Goal: Navigation & Orientation: Understand site structure

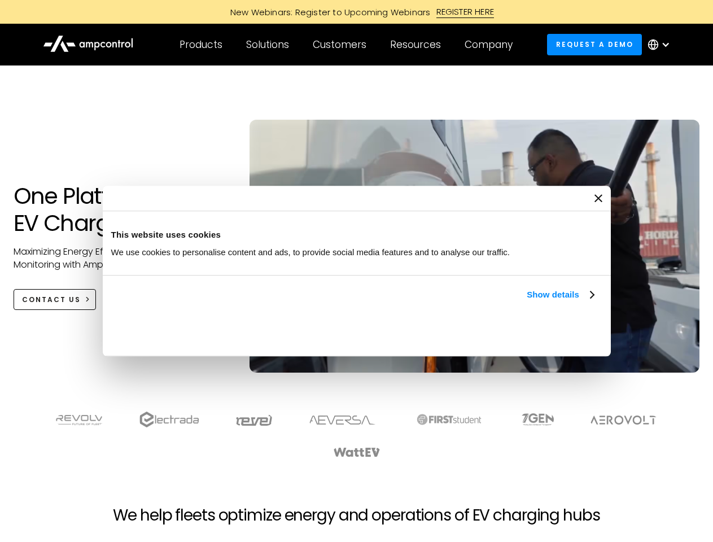
click at [526, 301] on link "Show details" at bounding box center [559, 295] width 67 height 14
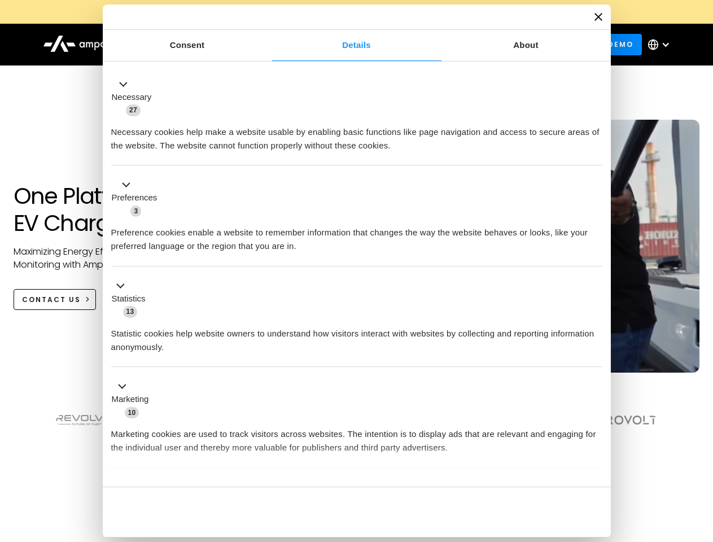
click at [595, 152] on div "Necessary cookies help make a website usable by enabling basic functions like p…" at bounding box center [356, 135] width 491 height 36
click at [347, 45] on div "Customers" at bounding box center [340, 44] width 54 height 12
click at [200, 45] on div "Products" at bounding box center [200, 44] width 43 height 12
click at [268, 45] on div "Solutions" at bounding box center [267, 44] width 43 height 12
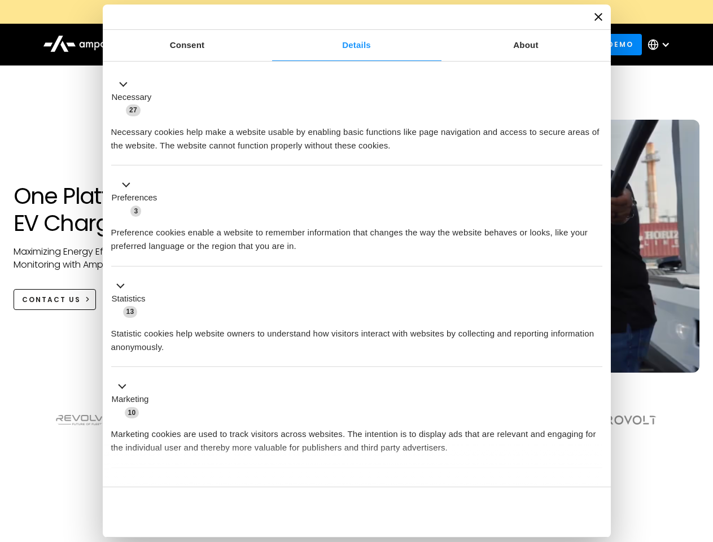
click at [341, 45] on div "Customers" at bounding box center [340, 44] width 54 height 12
click at [418, 45] on div "Resources" at bounding box center [415, 44] width 51 height 12
click at [492, 45] on div "Company" at bounding box center [488, 44] width 48 height 12
click at [661, 45] on div at bounding box center [665, 44] width 9 height 9
